Goal: Task Accomplishment & Management: Manage account settings

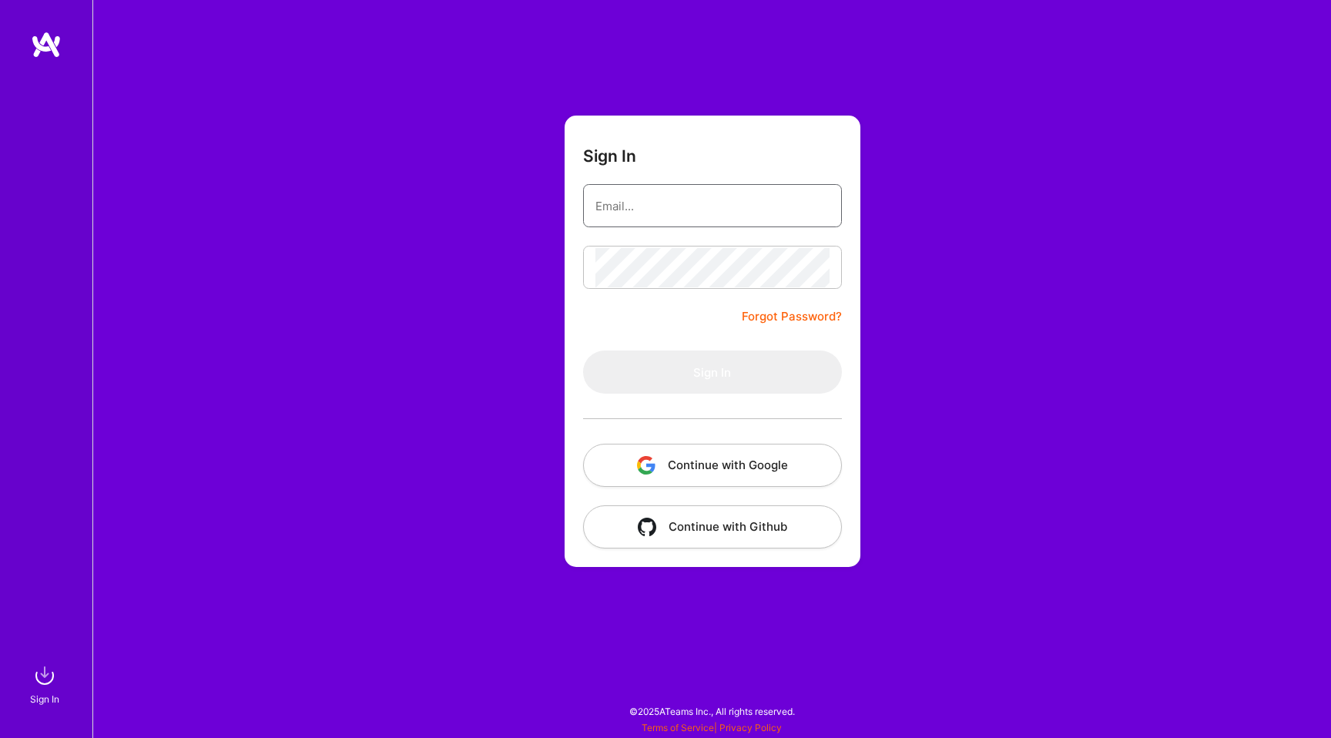
type input "hello@patryk.me"
click at [737, 193] on input "hello@patryk.me" at bounding box center [712, 205] width 234 height 39
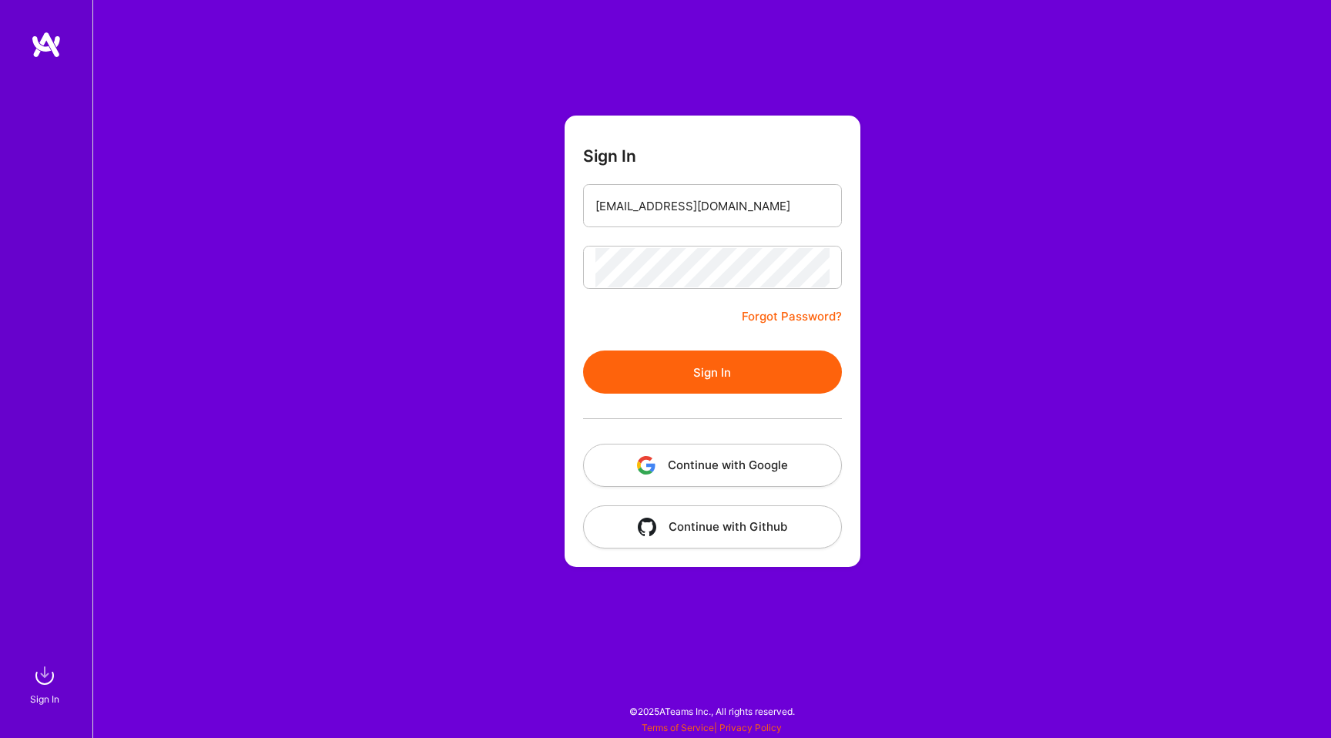
click at [653, 353] on button "Sign In" at bounding box center [712, 371] width 259 height 43
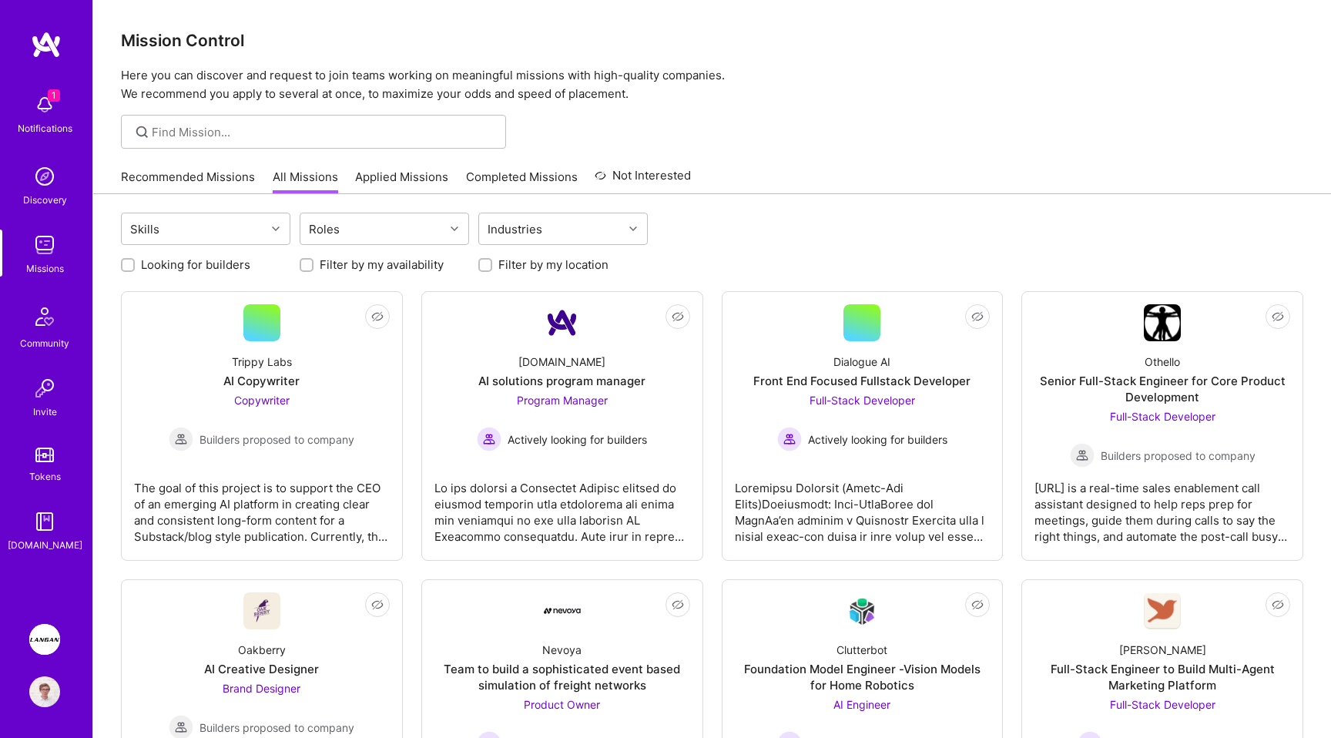
click at [186, 268] on label "Looking for builders" at bounding box center [195, 264] width 109 height 16
click at [135, 268] on input "Looking for builders" at bounding box center [129, 265] width 11 height 11
checkbox input "true"
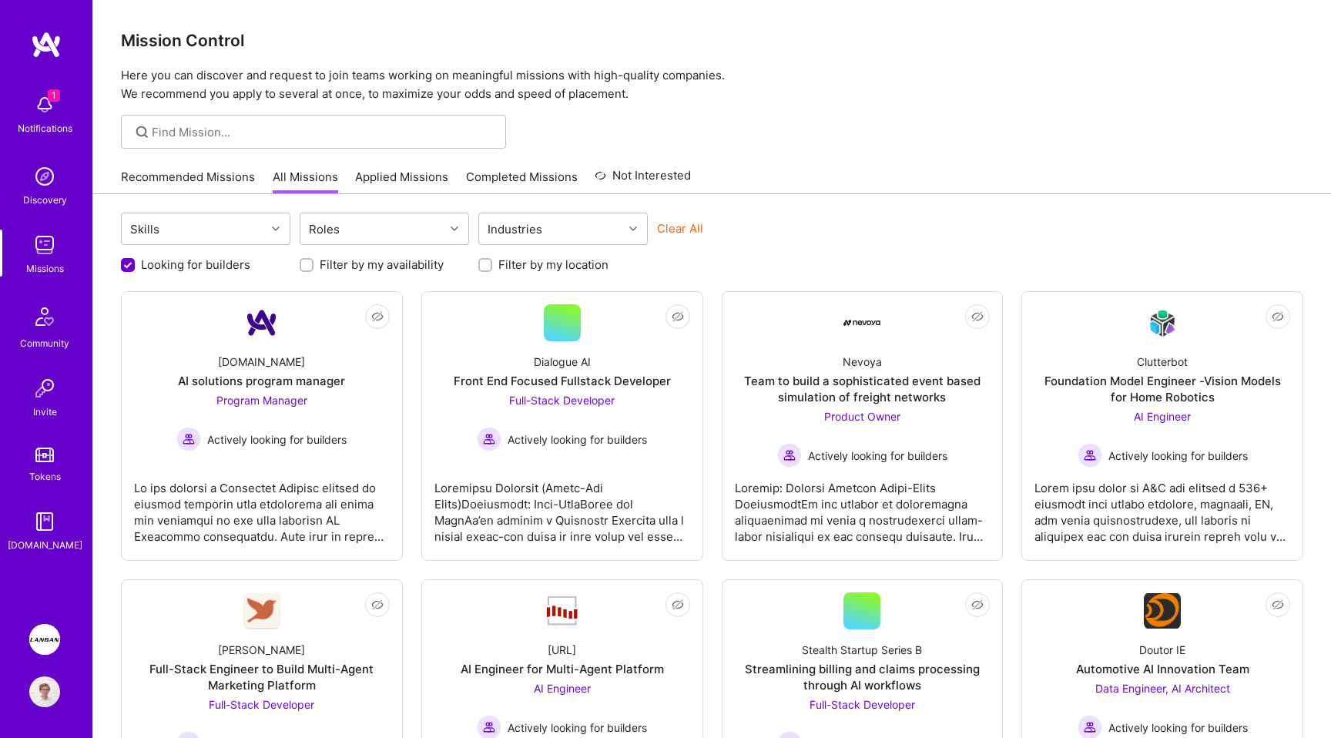
click at [540, 266] on label "Filter by my location" at bounding box center [553, 264] width 110 height 16
click at [492, 266] on input "Filter by my location" at bounding box center [486, 265] width 11 height 11
checkbox input "true"
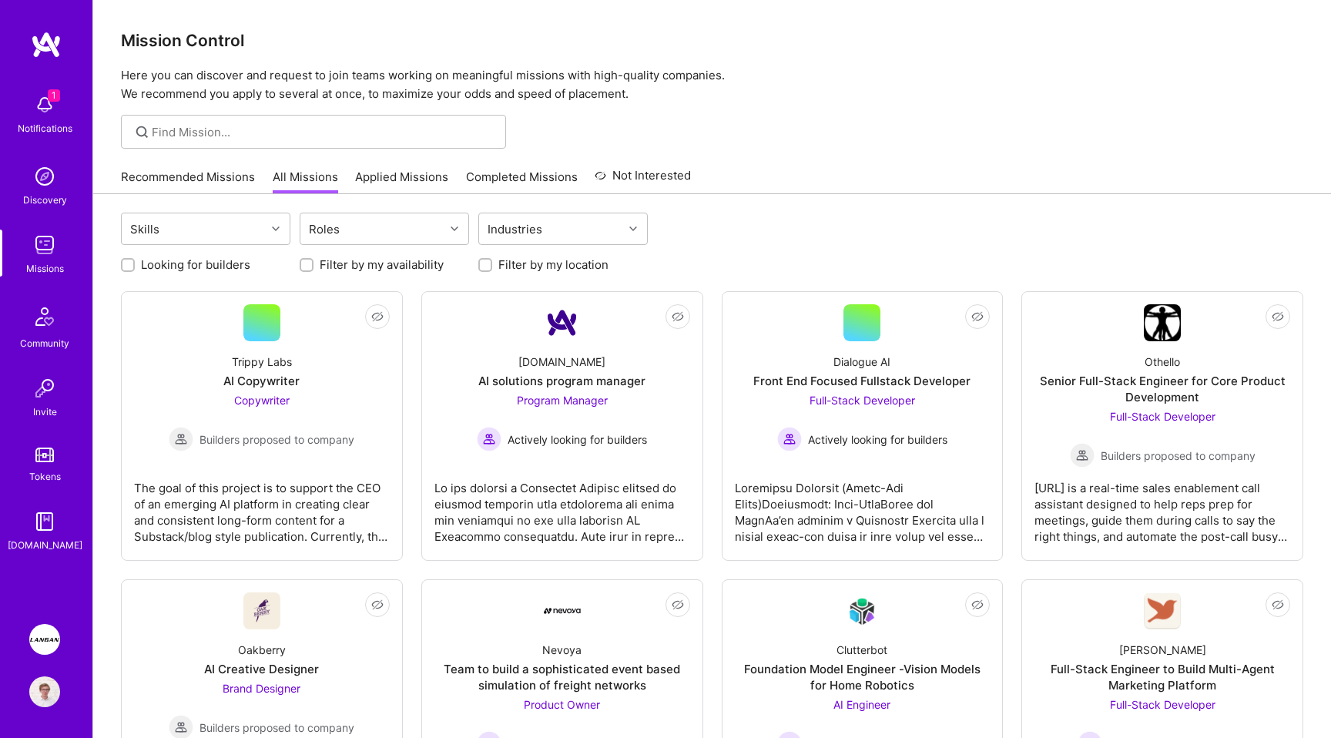
click at [211, 265] on label "Looking for builders" at bounding box center [195, 264] width 109 height 16
click at [135, 265] on input "Looking for builders" at bounding box center [129, 265] width 11 height 11
checkbox input "true"
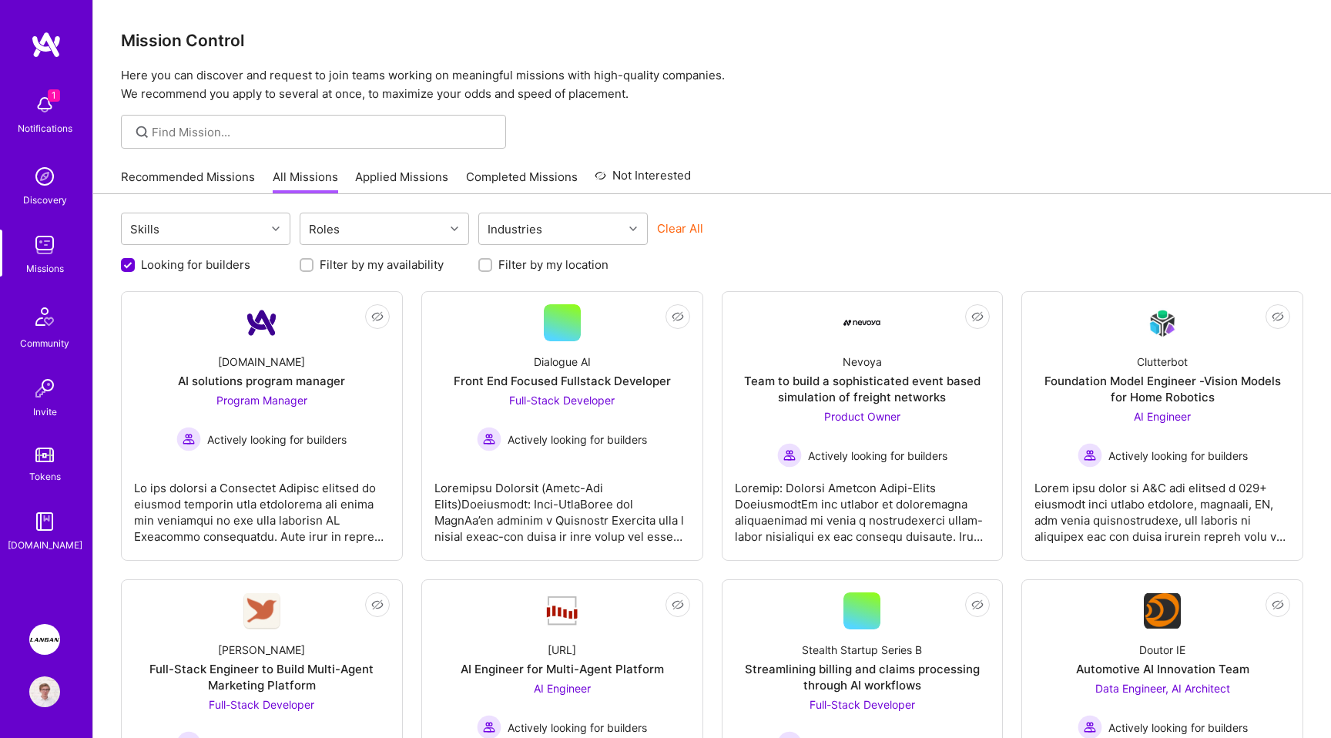
click at [558, 268] on label "Filter by my location" at bounding box center [553, 264] width 110 height 16
click at [492, 268] on input "Filter by my location" at bounding box center [486, 265] width 11 height 11
checkbox input "true"
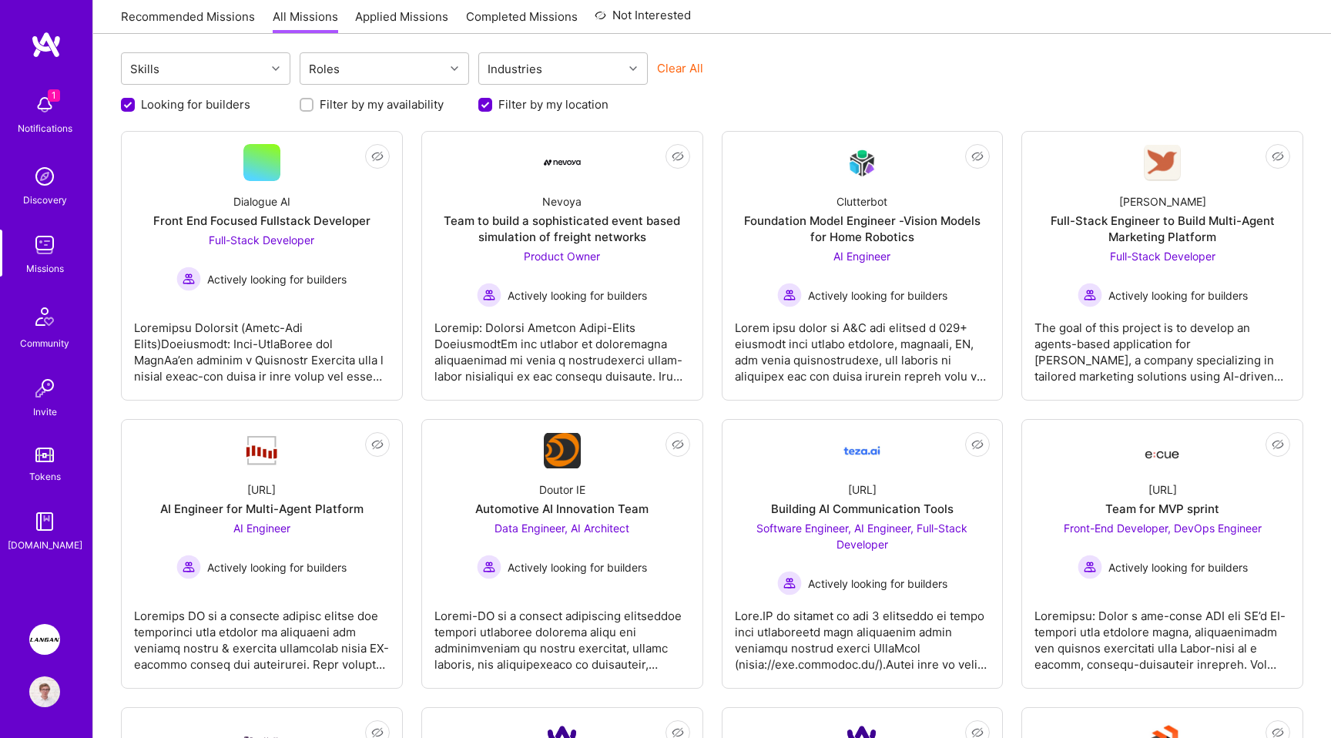
scroll to position [165, 0]
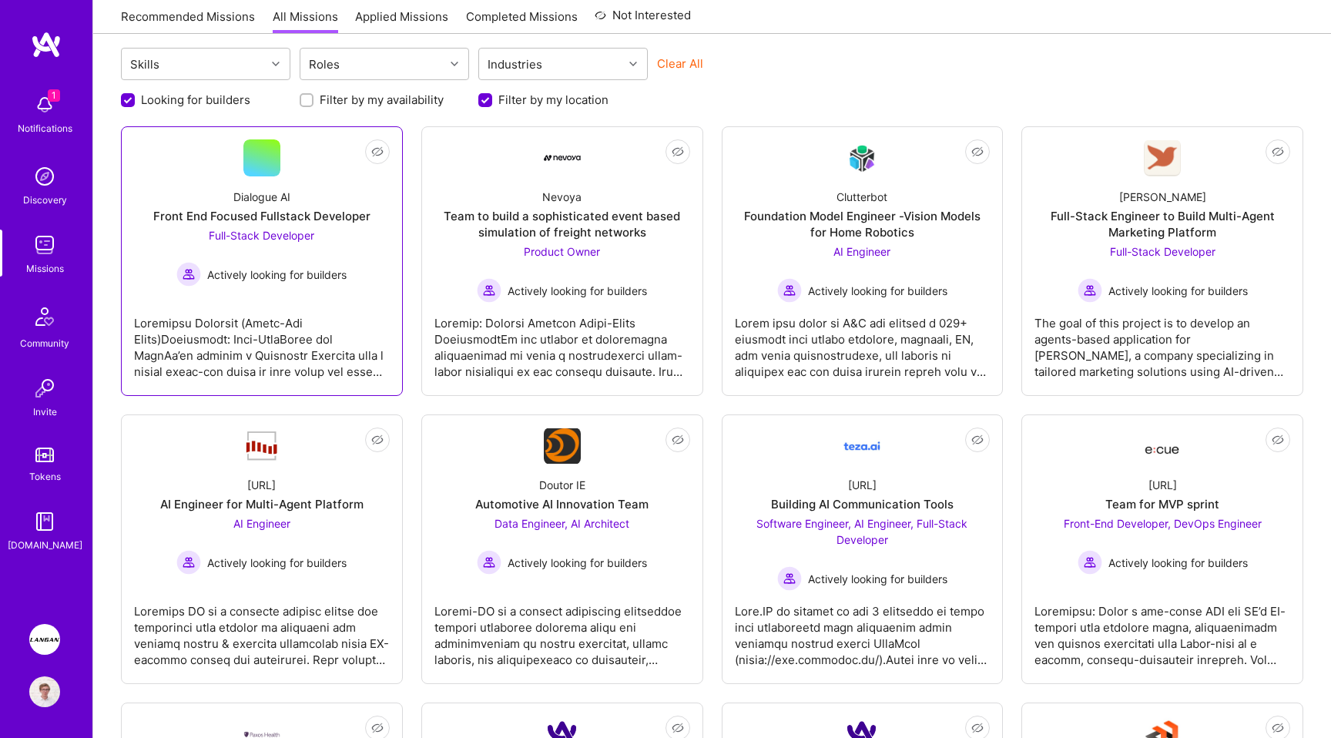
click at [289, 313] on div at bounding box center [262, 341] width 256 height 77
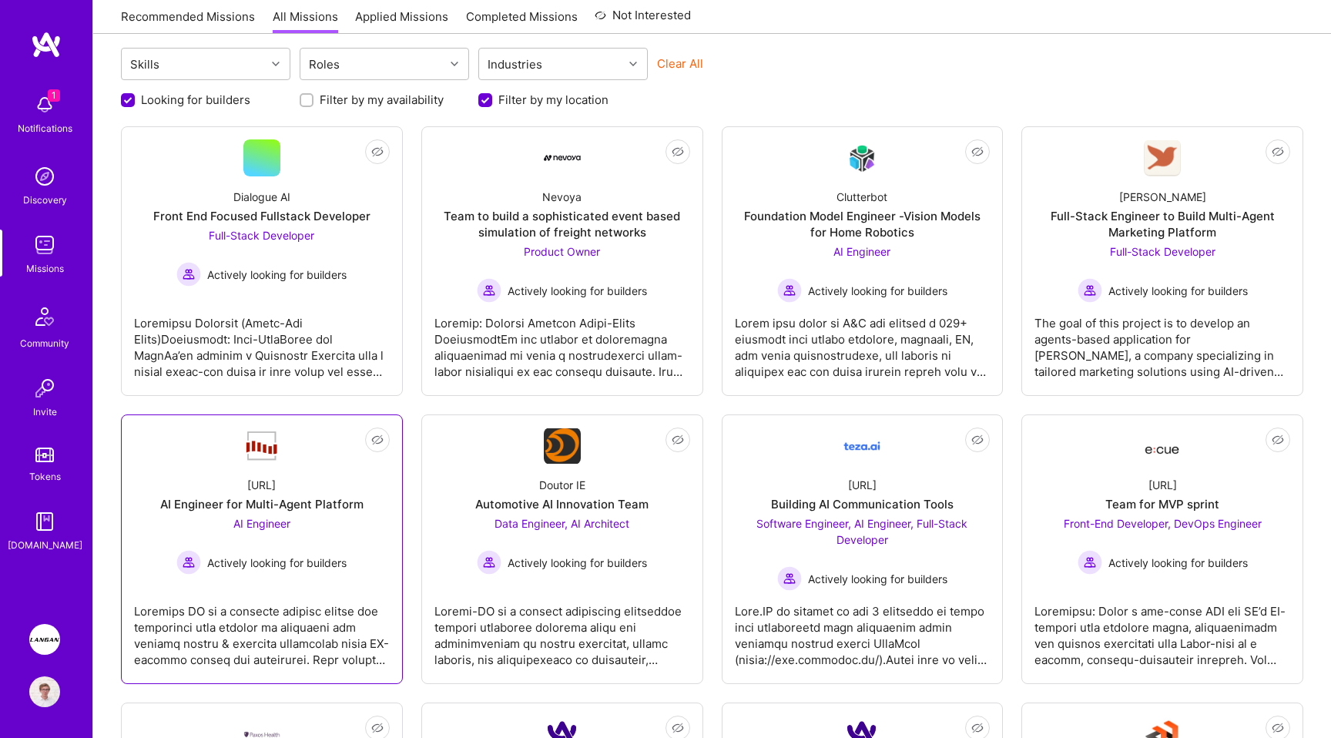
click at [293, 549] on div "AI Engineer Actively looking for builders" at bounding box center [261, 544] width 170 height 59
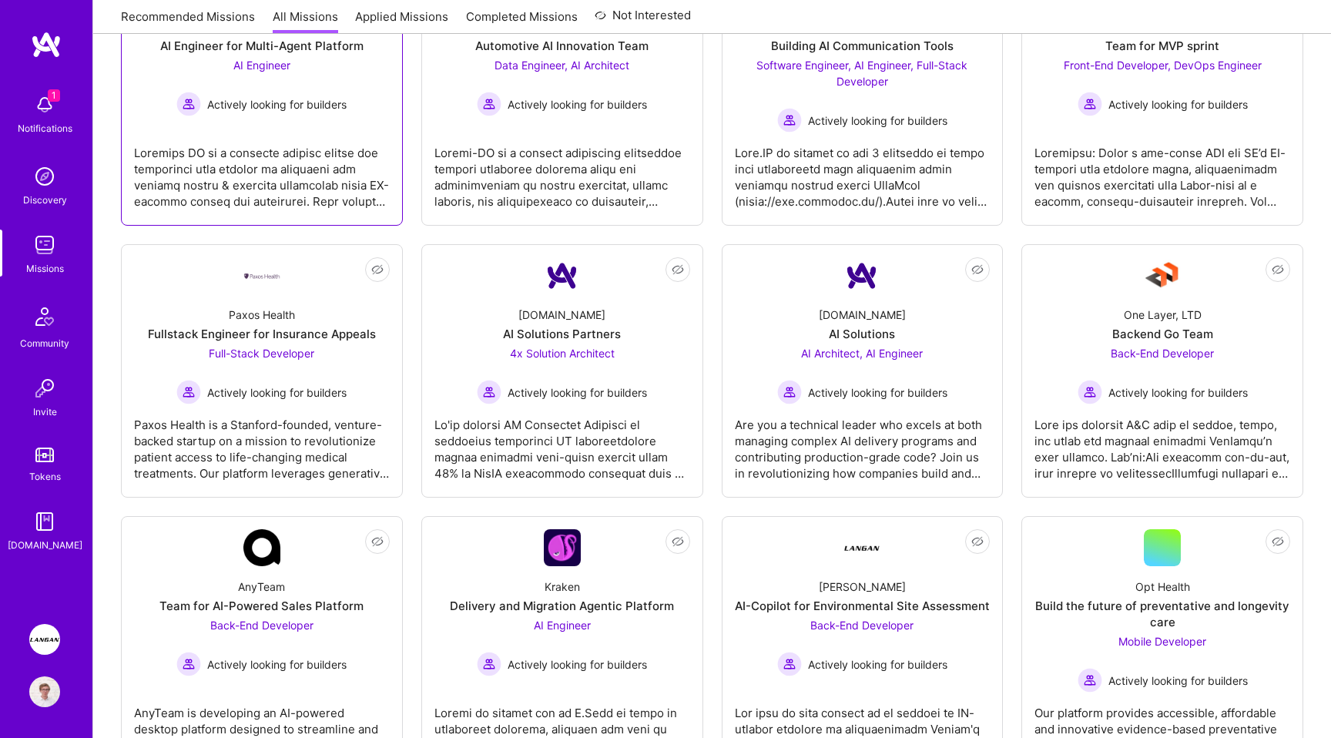
scroll to position [708, 0]
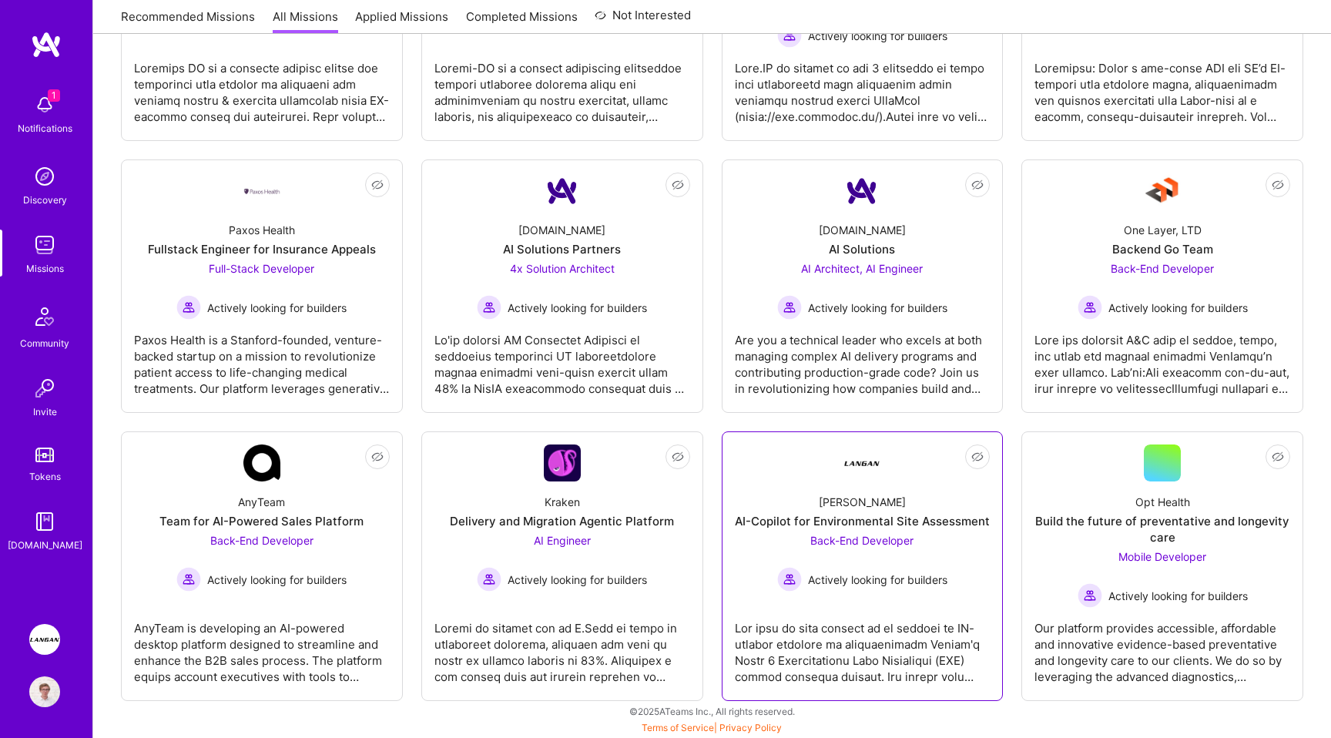
click at [774, 494] on div "Langan AI-Copilot for Environmental Site Assessment Back-End Developer Actively…" at bounding box center [863, 536] width 256 height 110
click at [35, 629] on img at bounding box center [44, 639] width 31 height 31
click at [42, 113] on img at bounding box center [44, 104] width 31 height 31
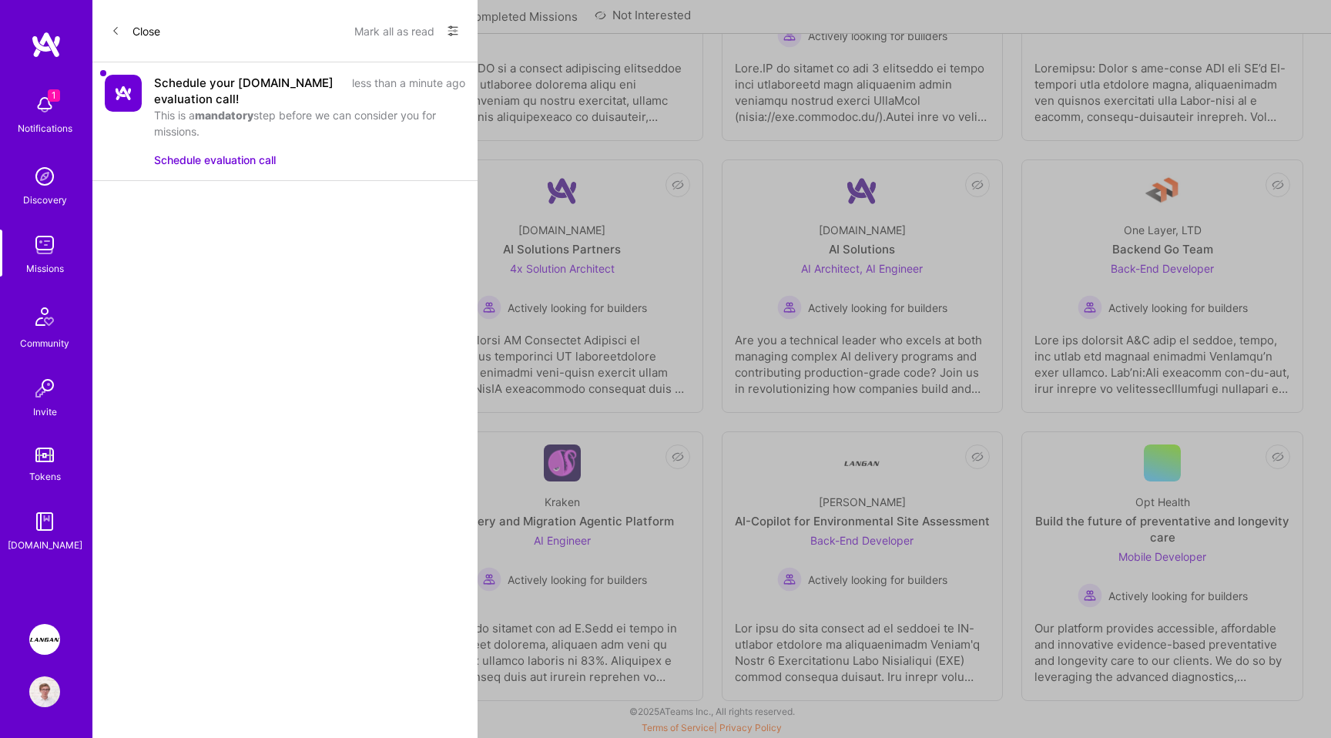
click at [505, 88] on div "1 1 Notifications Discovery Missions Community Invite Tokens A.Guide Langan: AI…" at bounding box center [665, 11] width 1331 height 1438
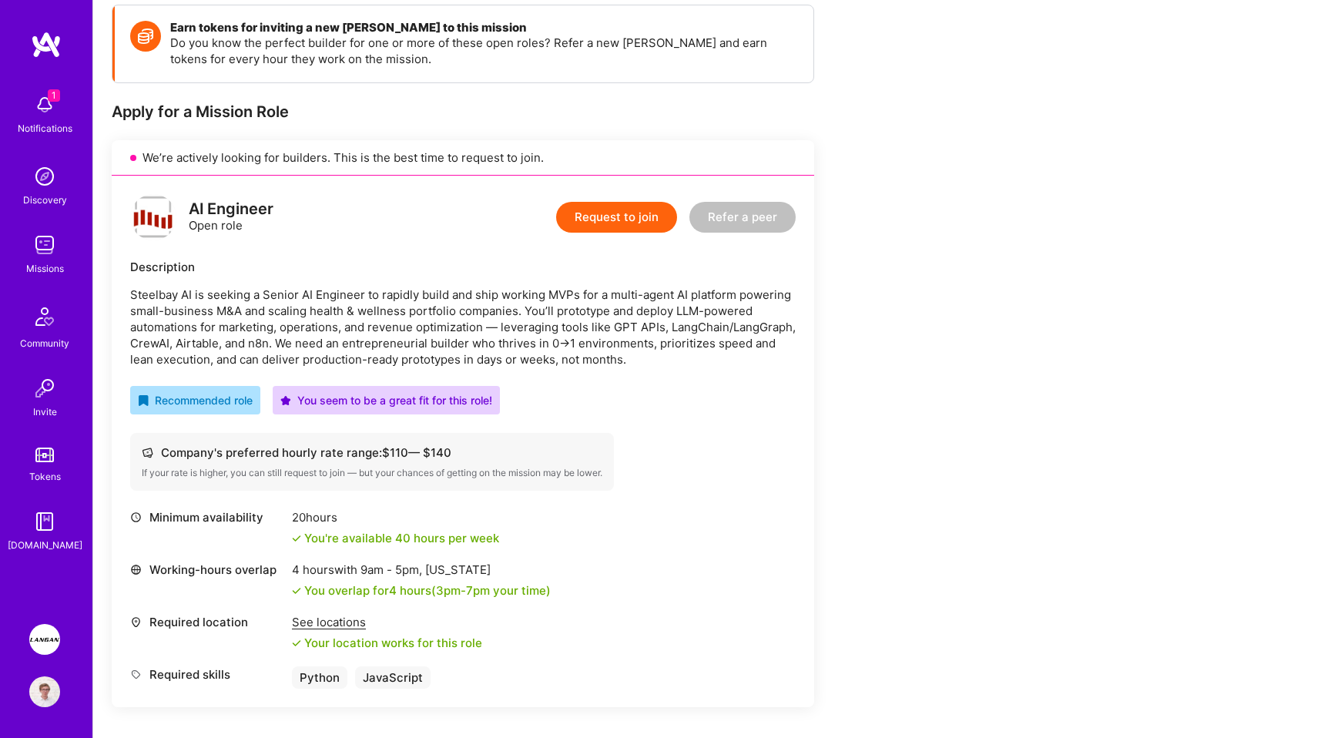
scroll to position [194, 0]
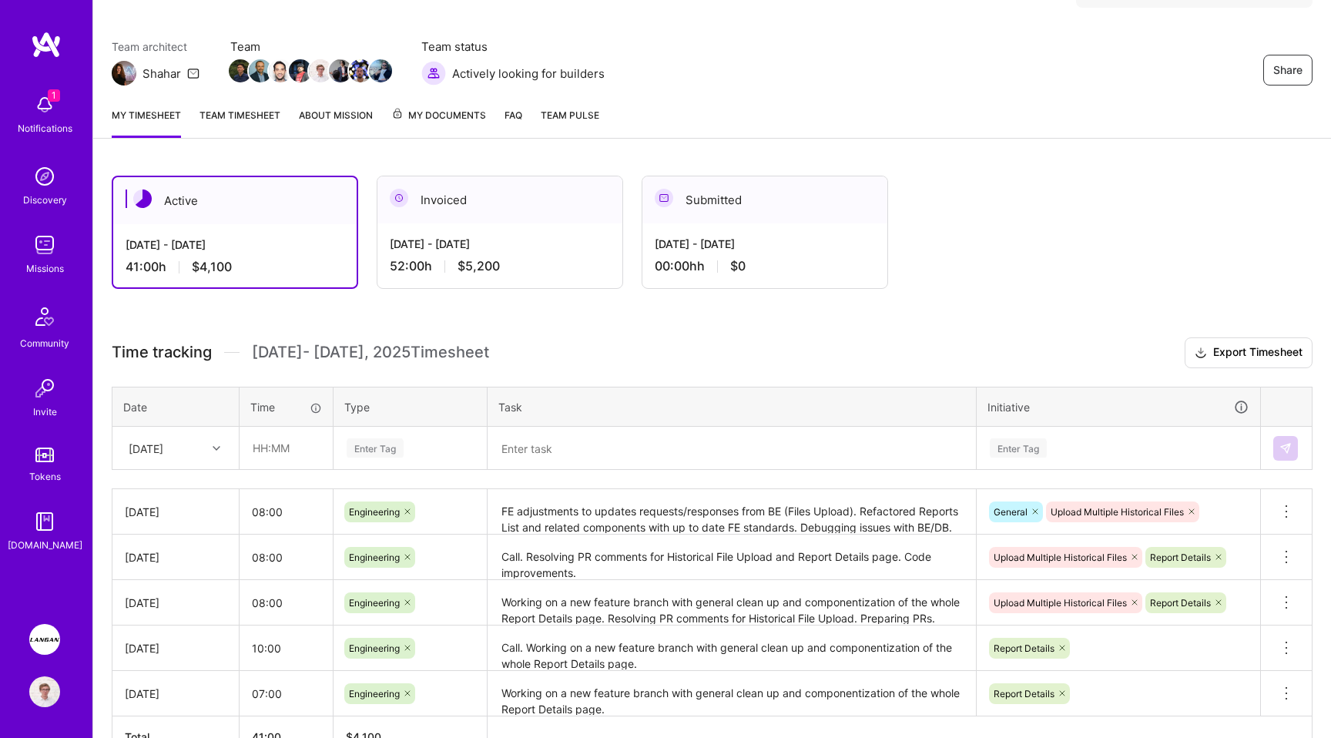
scroll to position [109, 0]
click at [478, 246] on div "[DATE] - [DATE]" at bounding box center [500, 242] width 220 height 16
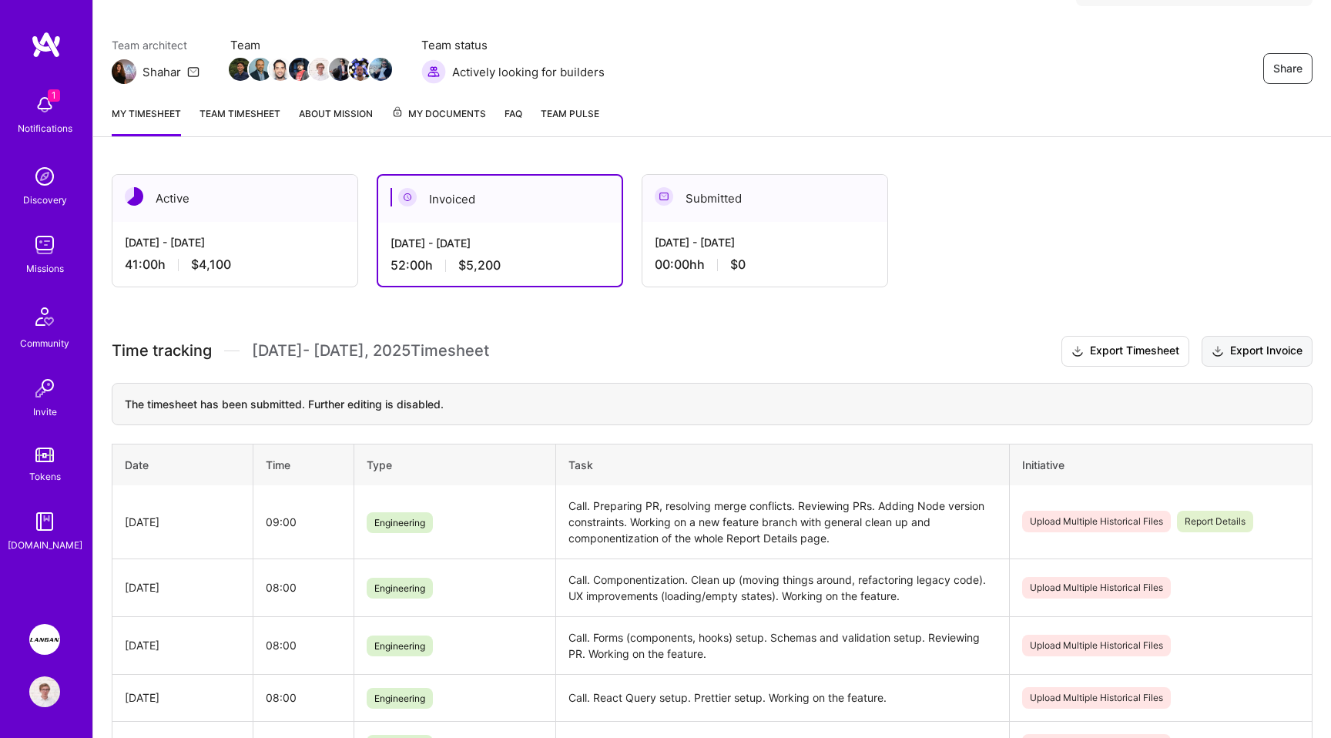
click at [1231, 353] on button "Export Invoice" at bounding box center [1256, 351] width 111 height 31
click at [213, 236] on div "[DATE] - [DATE]" at bounding box center [235, 242] width 220 height 16
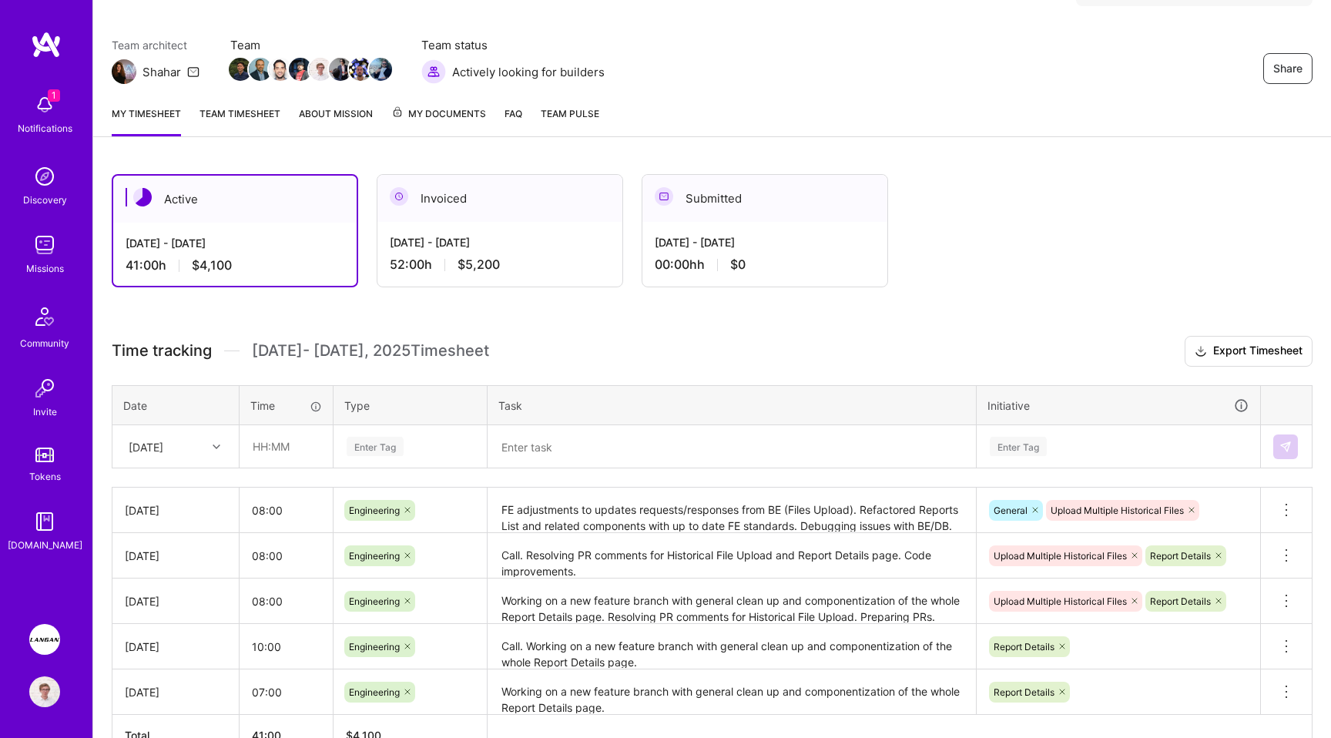
click at [253, 114] on link "Team timesheet" at bounding box center [239, 121] width 81 height 31
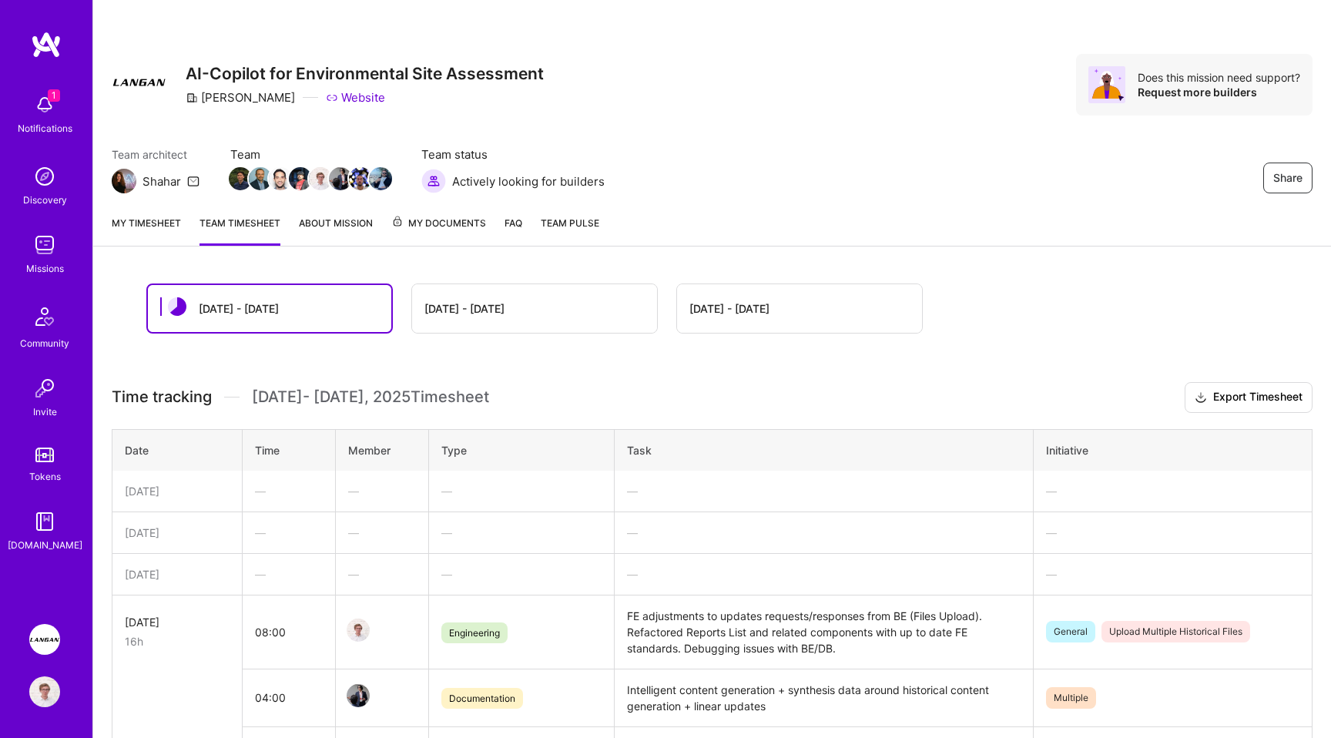
click at [146, 234] on link "My timesheet" at bounding box center [146, 230] width 69 height 31
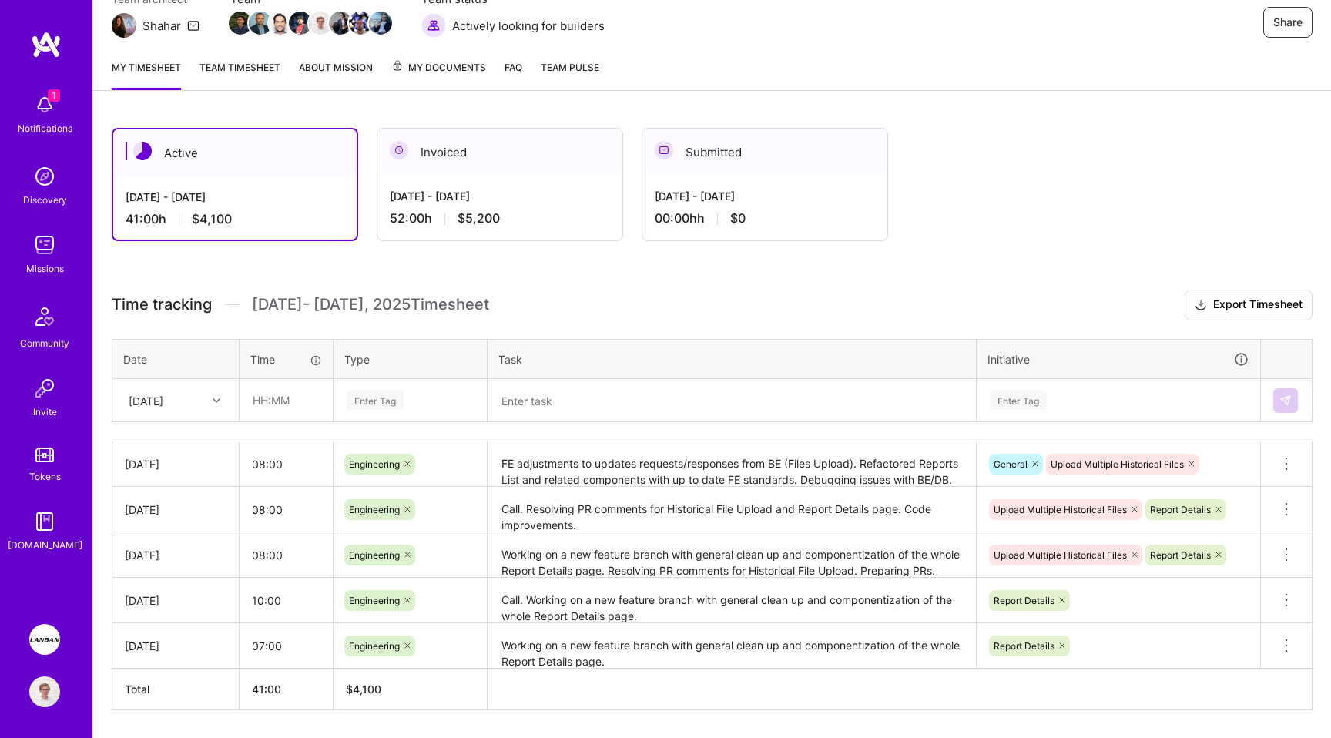
scroll to position [161, 0]
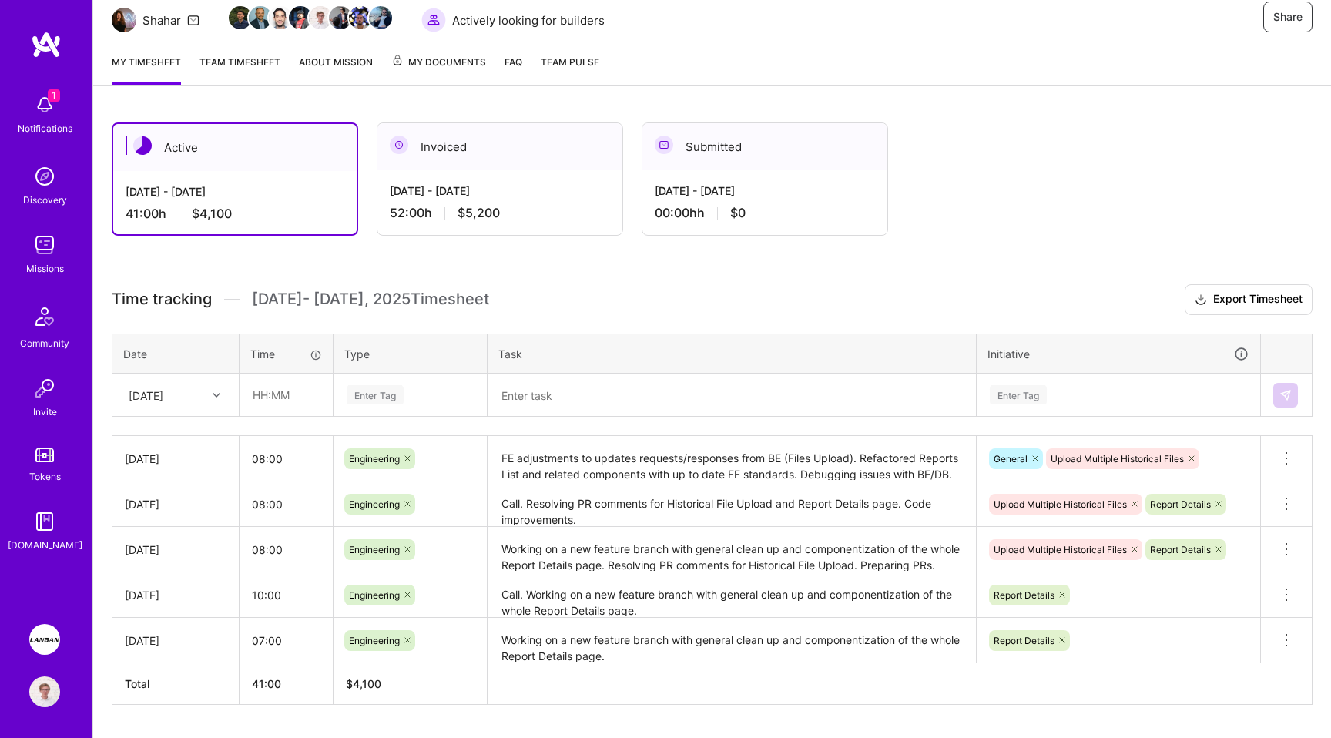
click at [241, 66] on link "Team timesheet" at bounding box center [239, 69] width 81 height 31
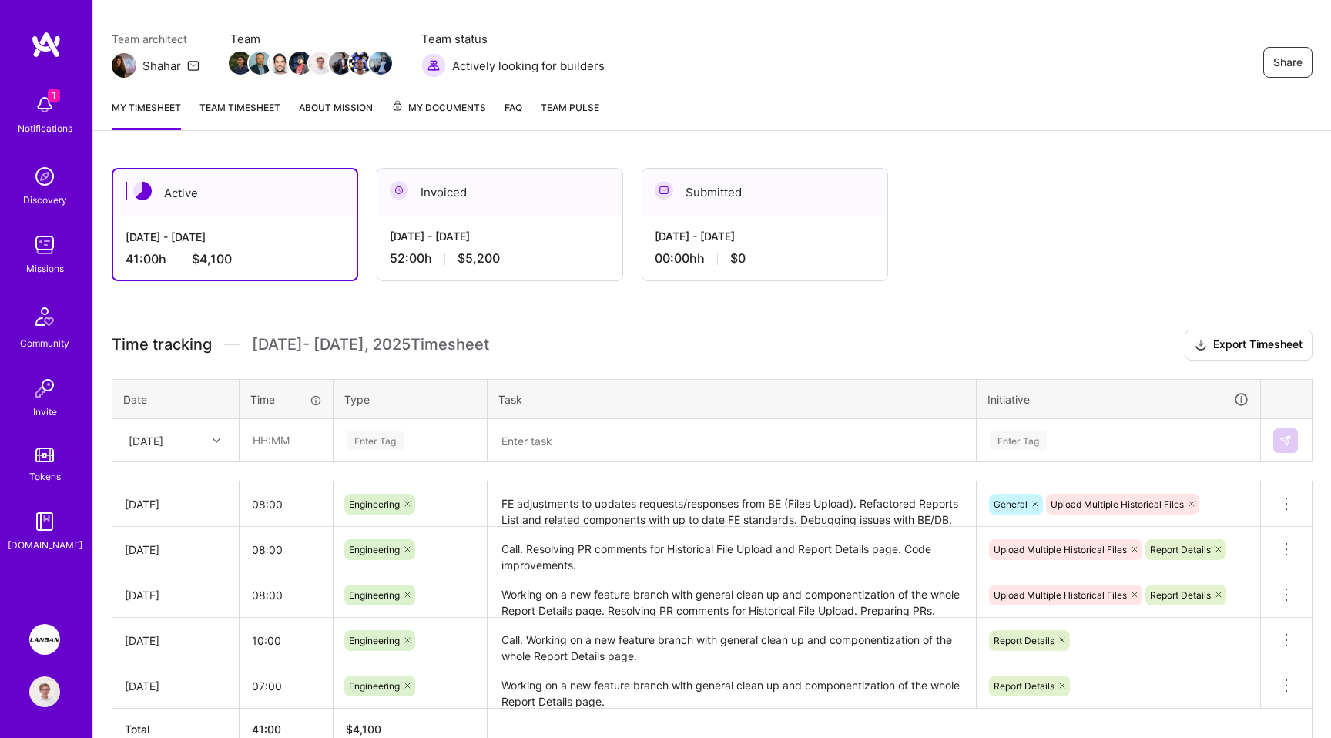
scroll to position [203, 0]
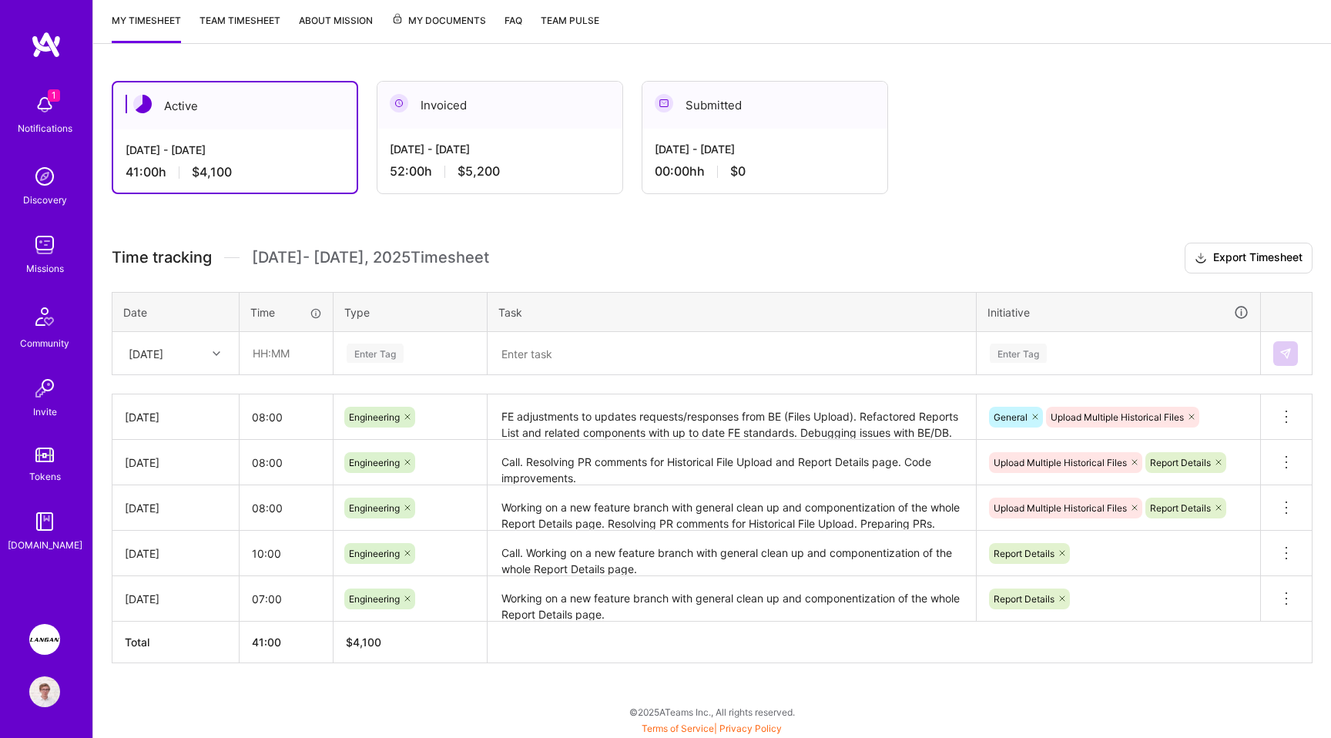
click at [577, 252] on h3 "Time tracking [DATE] - [DATE] Timesheet Export Timesheet" at bounding box center [712, 258] width 1201 height 31
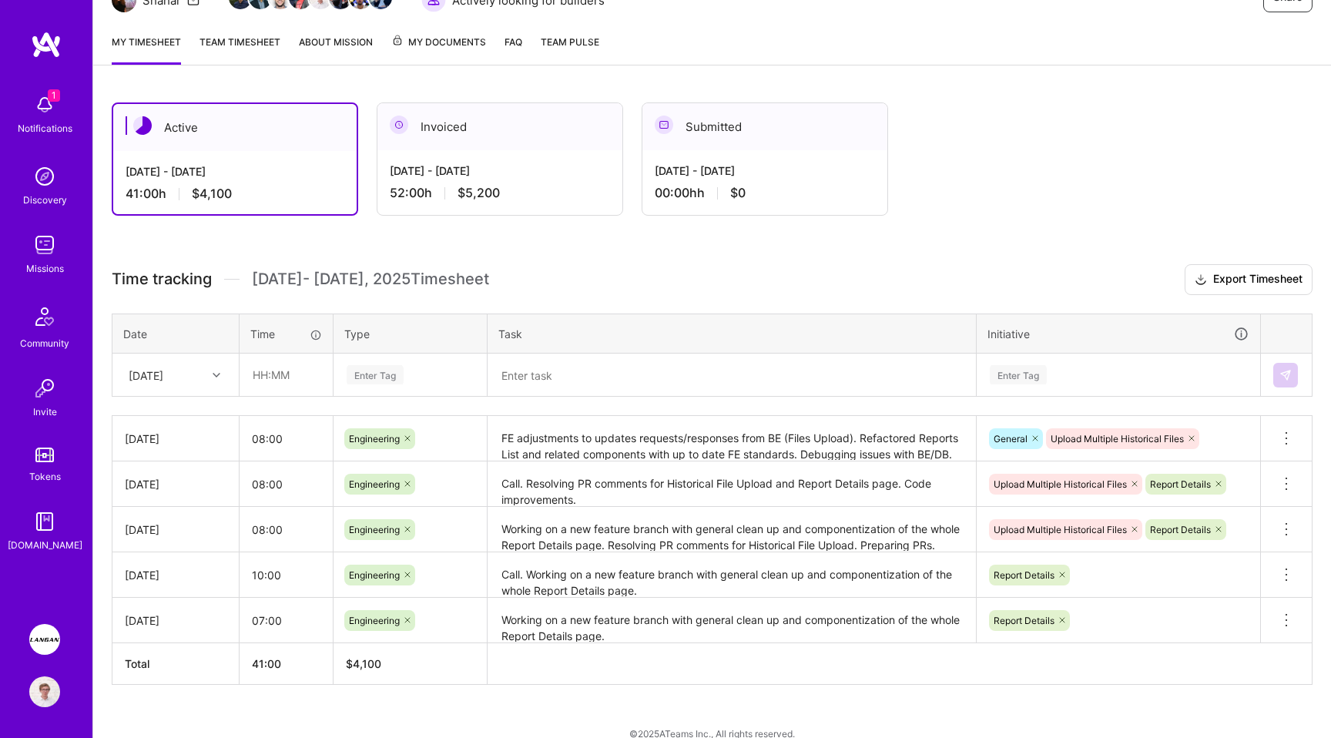
scroll to position [166, 0]
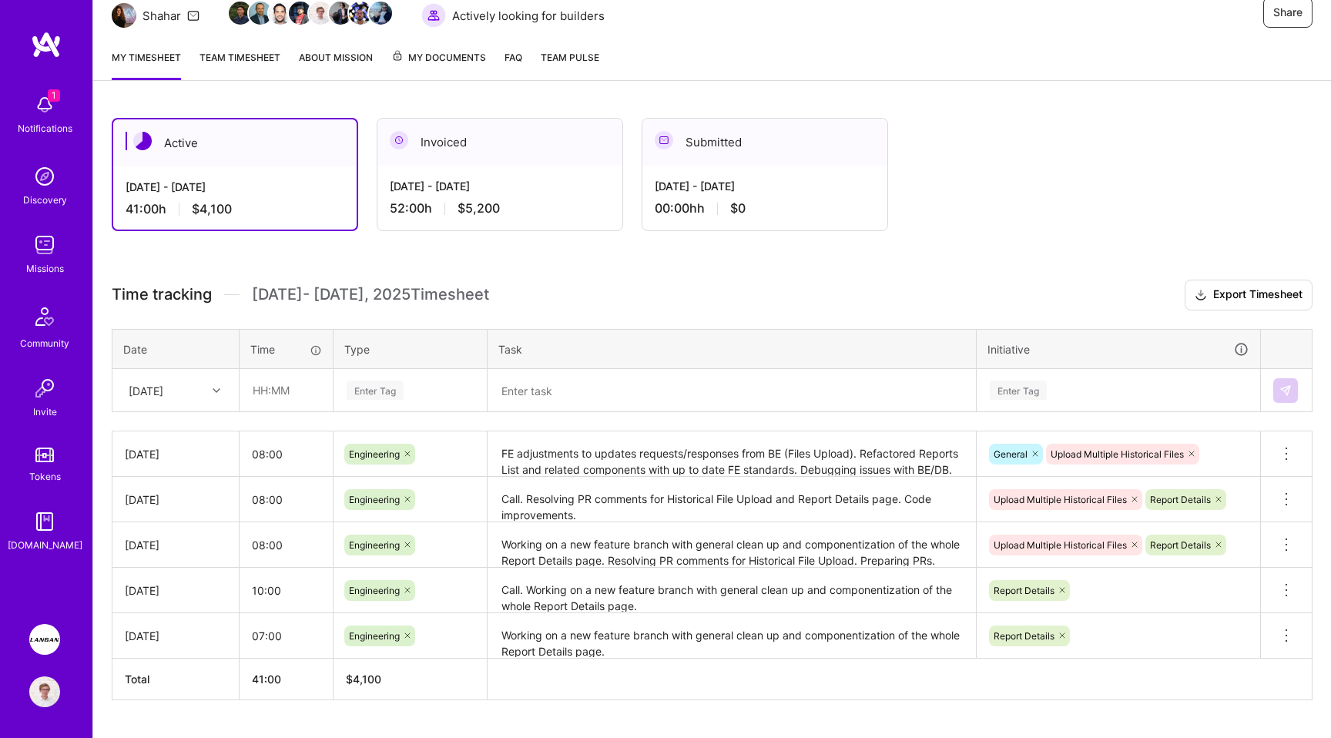
click at [433, 296] on span "[DATE] - [DATE] Timesheet" at bounding box center [370, 294] width 237 height 19
click at [491, 288] on h3 "Time tracking [DATE] - [DATE] Timesheet Export Timesheet" at bounding box center [712, 295] width 1201 height 31
click at [439, 290] on span "[DATE] - [DATE] Timesheet" at bounding box center [370, 294] width 237 height 19
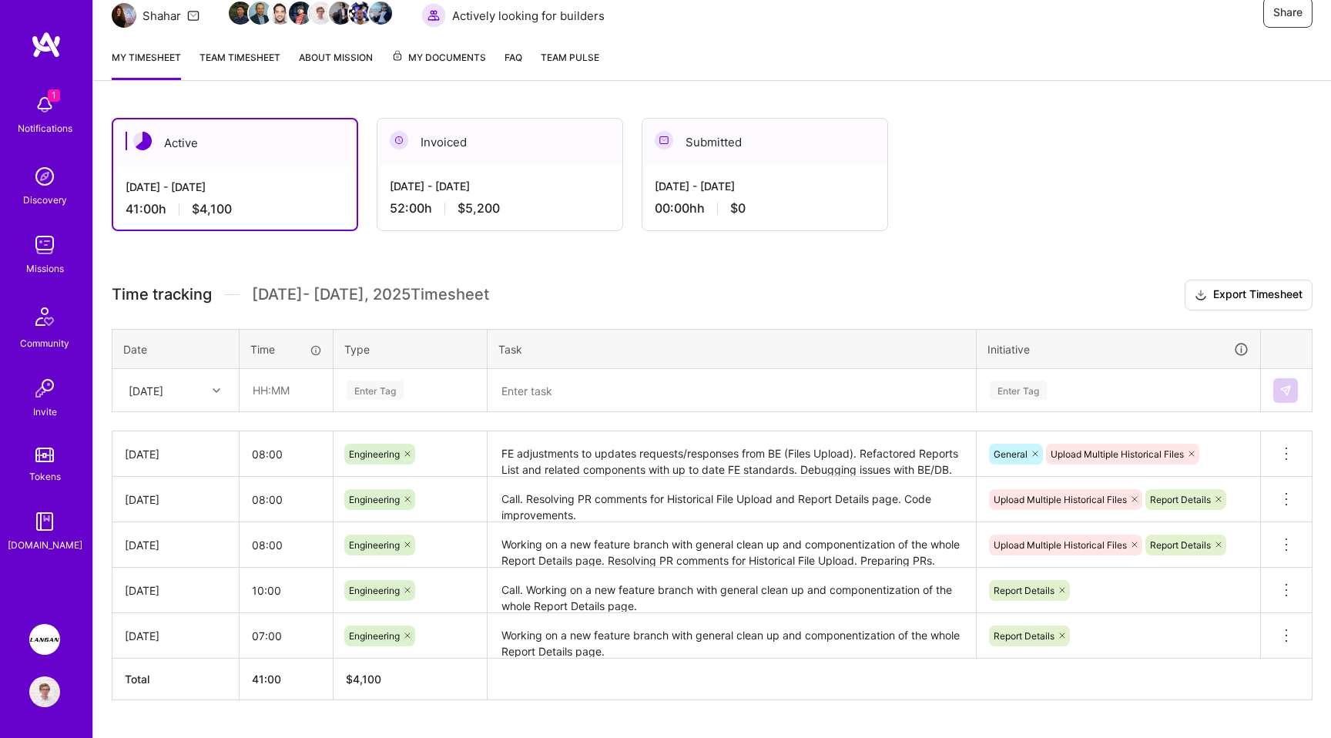
click at [439, 290] on span "[DATE] - [DATE] Timesheet" at bounding box center [370, 294] width 237 height 19
click at [470, 290] on span "[DATE] - [DATE] Timesheet" at bounding box center [370, 294] width 237 height 19
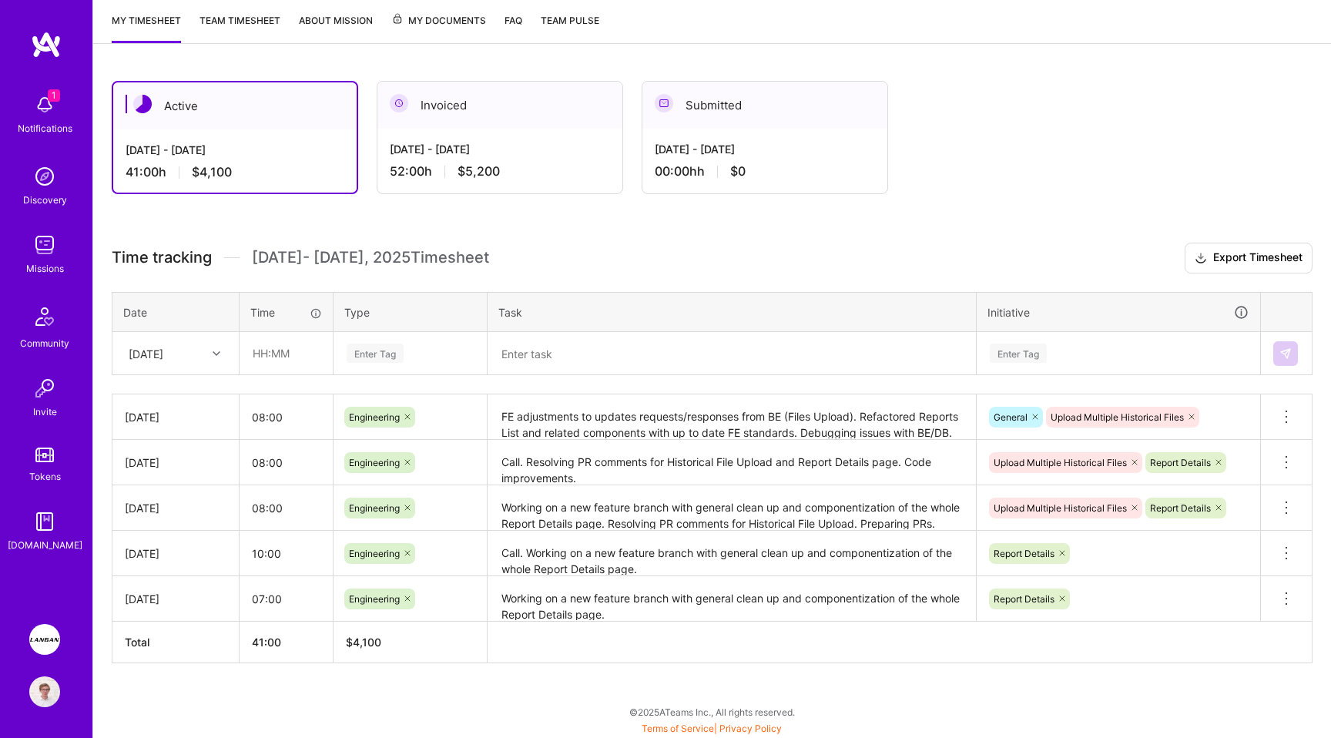
click at [318, 252] on span "[DATE] - [DATE] Timesheet" at bounding box center [370, 257] width 237 height 19
click at [376, 252] on span "[DATE] - [DATE] Timesheet" at bounding box center [370, 257] width 237 height 19
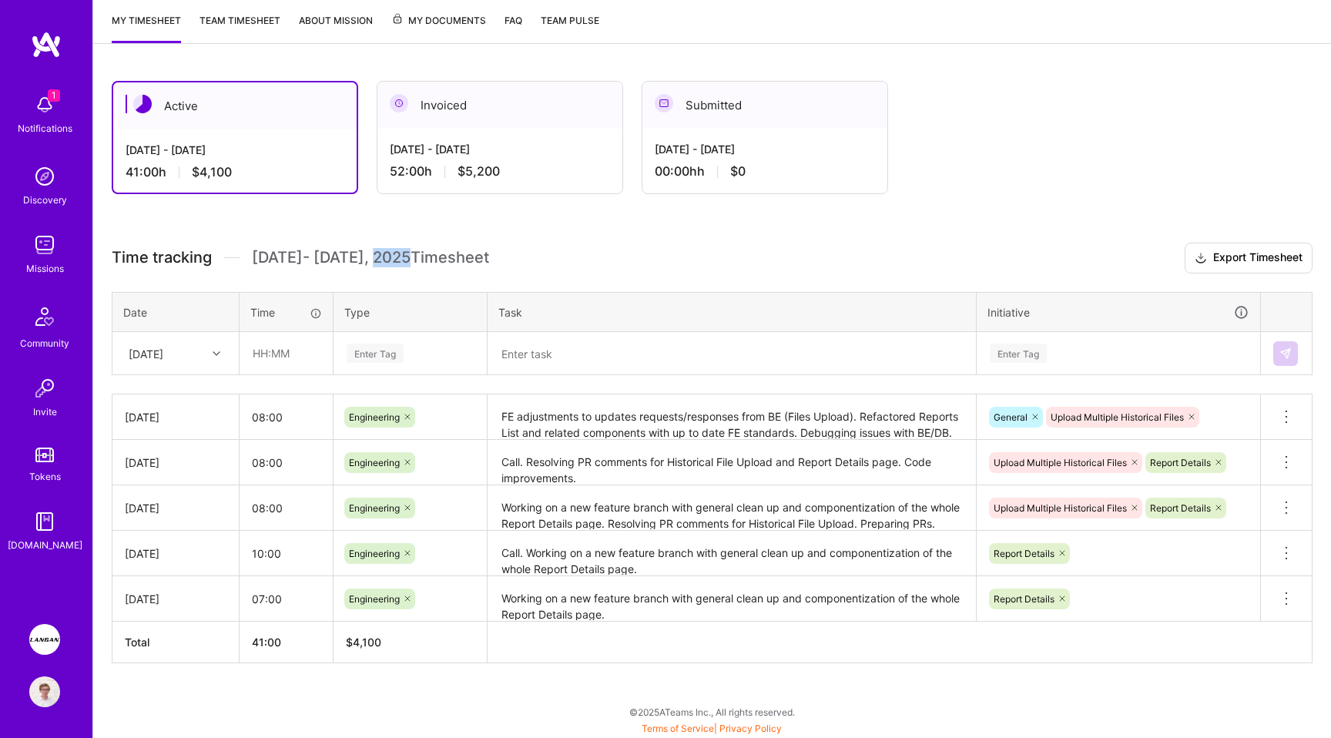
click at [376, 252] on span "[DATE] - [DATE] Timesheet" at bounding box center [370, 257] width 237 height 19
click at [420, 263] on span "[DATE] - [DATE] Timesheet" at bounding box center [370, 257] width 237 height 19
